Goal: Check status: Check status

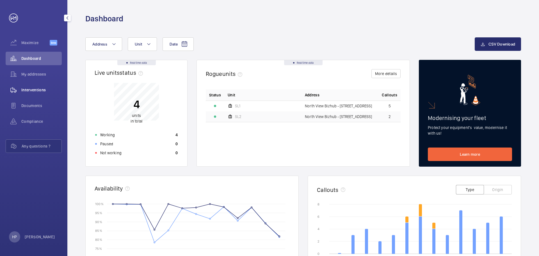
click at [40, 92] on span "Interventions" at bounding box center [41, 90] width 40 height 6
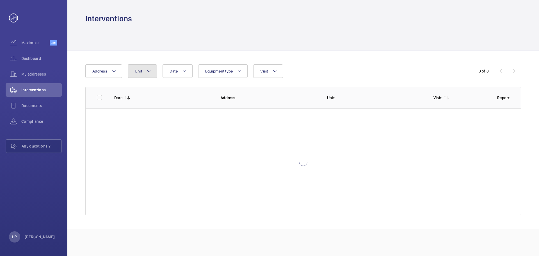
click at [149, 69] on mat-icon at bounding box center [149, 71] width 4 height 7
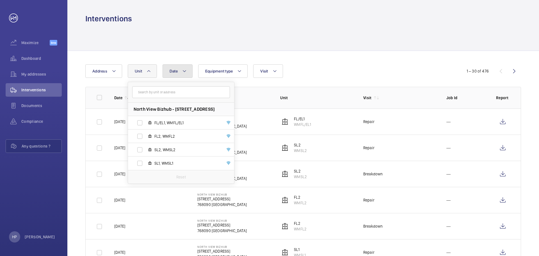
click at [172, 70] on span "Date" at bounding box center [174, 71] width 8 height 4
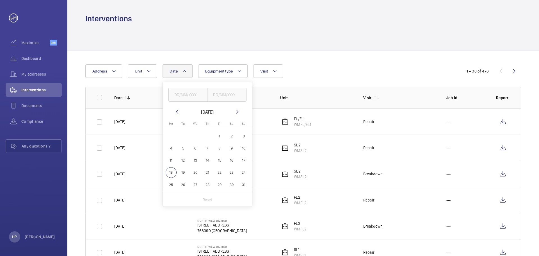
click at [176, 111] on mat-icon at bounding box center [177, 111] width 7 height 7
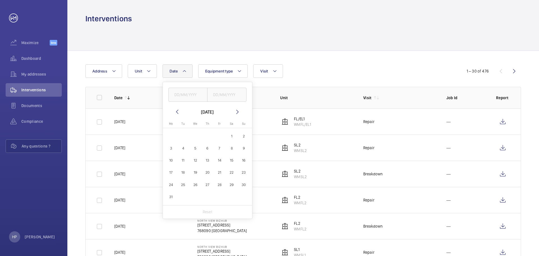
click at [176, 111] on mat-icon at bounding box center [177, 111] width 7 height 7
click at [233, 135] on span "1" at bounding box center [231, 136] width 11 height 11
type input "[DATE]"
click at [227, 97] on input "text" at bounding box center [226, 95] width 39 height 14
click at [220, 184] on span "28" at bounding box center [219, 184] width 11 height 11
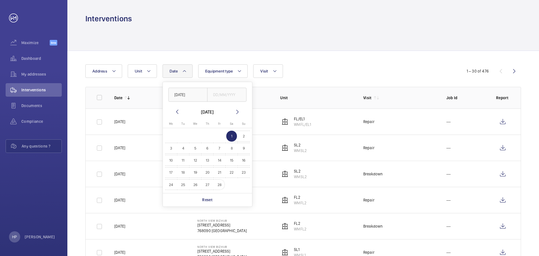
type input "[DATE]"
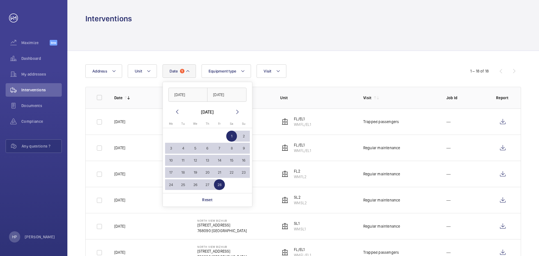
click at [334, 65] on div "Date 1 [DATE] [DATE] [DATE] [DATE] Mo [DATE] Tu [DATE] We [DATE] Th [DATE] Fr […" at bounding box center [269, 70] width 369 height 13
